Goal: Task Accomplishment & Management: Manage account settings

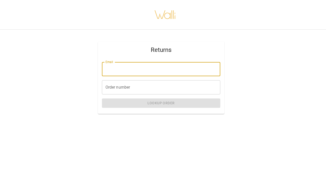
click at [175, 71] on input "Email" at bounding box center [161, 69] width 118 height 14
type input "**********"
click at [164, 87] on input "Order number" at bounding box center [161, 87] width 118 height 14
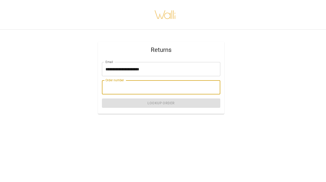
paste input "*******"
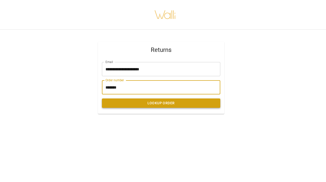
type input "*******"
click at [174, 105] on button "Lookup Order" at bounding box center [161, 102] width 118 height 9
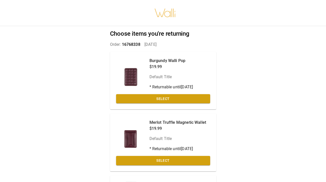
click at [281, 116] on div "Choose items you're returning Order: 16768338   [DATE] Burgundy Walli Pop $19.9…" at bounding box center [163, 91] width 326 height 182
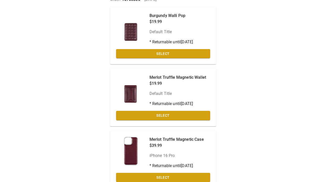
scroll to position [70, 0]
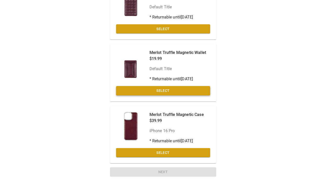
click at [145, 91] on button "Select" at bounding box center [163, 90] width 94 height 9
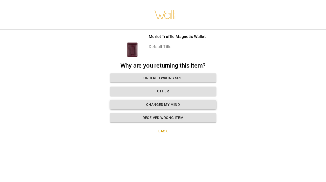
click at [182, 102] on button "Changed my mind" at bounding box center [163, 104] width 106 height 9
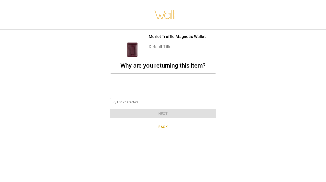
click at [186, 86] on textarea at bounding box center [163, 85] width 99 height 17
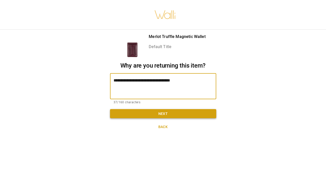
type textarea "**********"
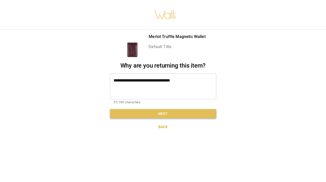
click at [174, 109] on button "Next" at bounding box center [163, 113] width 106 height 9
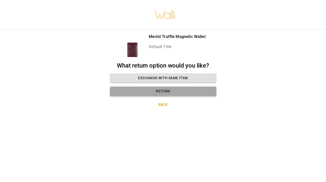
click at [170, 88] on button "Return" at bounding box center [163, 90] width 106 height 9
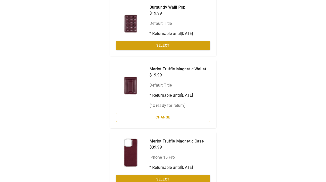
scroll to position [62, 0]
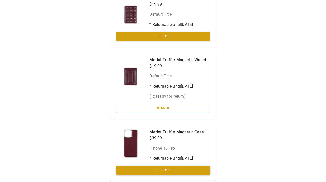
click at [181, 169] on button "Select" at bounding box center [163, 169] width 94 height 9
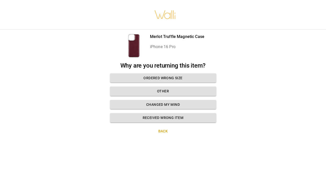
scroll to position [4, 0]
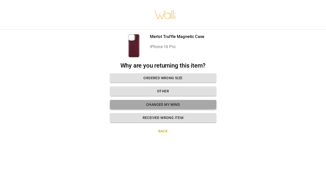
click at [176, 101] on button "Changed my mind" at bounding box center [163, 104] width 106 height 9
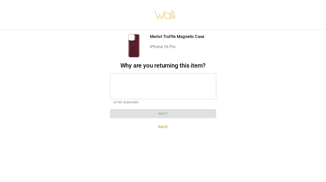
click at [184, 90] on textarea at bounding box center [163, 85] width 99 height 17
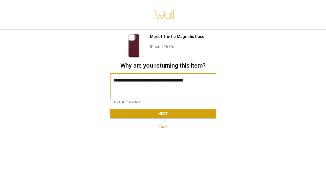
type textarea "**********"
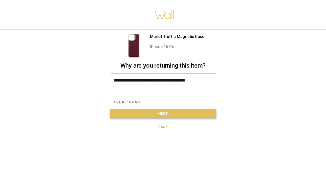
click at [199, 111] on button "Next" at bounding box center [163, 113] width 106 height 9
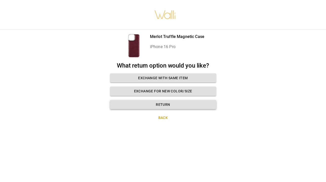
click at [173, 102] on button "Return" at bounding box center [163, 104] width 106 height 9
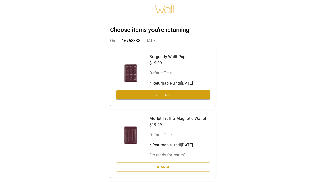
click at [252, 128] on div "Choose items you're returning Order: 16768338   [DATE] Burgundy Walli Pop $19.9…" at bounding box center [163, 87] width 326 height 182
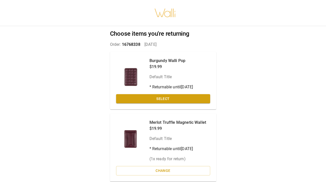
scroll to position [90, 0]
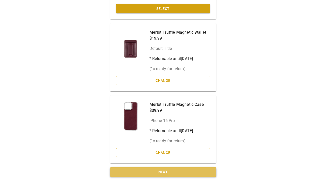
click at [189, 172] on button "Next" at bounding box center [163, 171] width 106 height 9
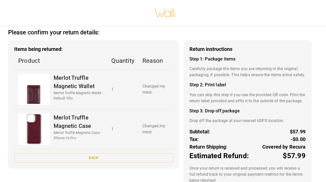
scroll to position [30, 0]
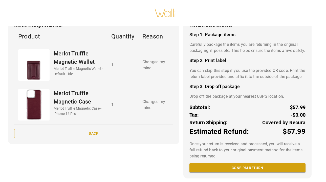
click at [143, 130] on button "Back" at bounding box center [93, 133] width 159 height 9
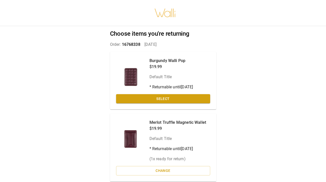
scroll to position [90, 0]
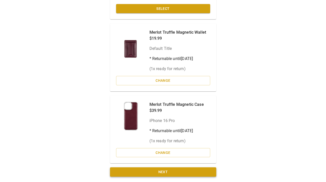
click at [191, 174] on button "Next" at bounding box center [163, 171] width 106 height 9
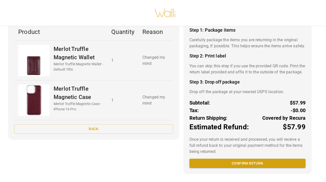
scroll to position [42, 0]
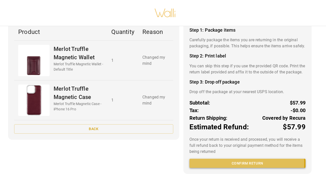
click at [239, 163] on button "Confirm return" at bounding box center [247, 163] width 116 height 9
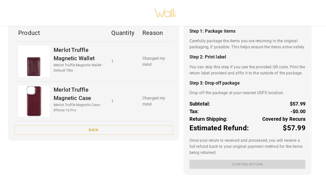
scroll to position [11, 0]
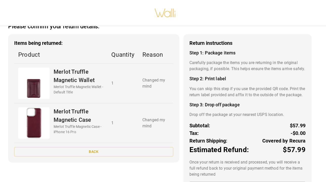
click at [151, 0] on div at bounding box center [165, 13] width 330 height 26
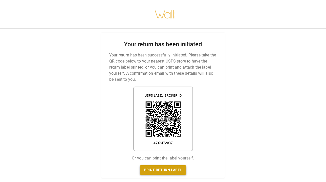
click at [168, 170] on link "Print return label" at bounding box center [163, 169] width 46 height 9
